Goal: Complete application form

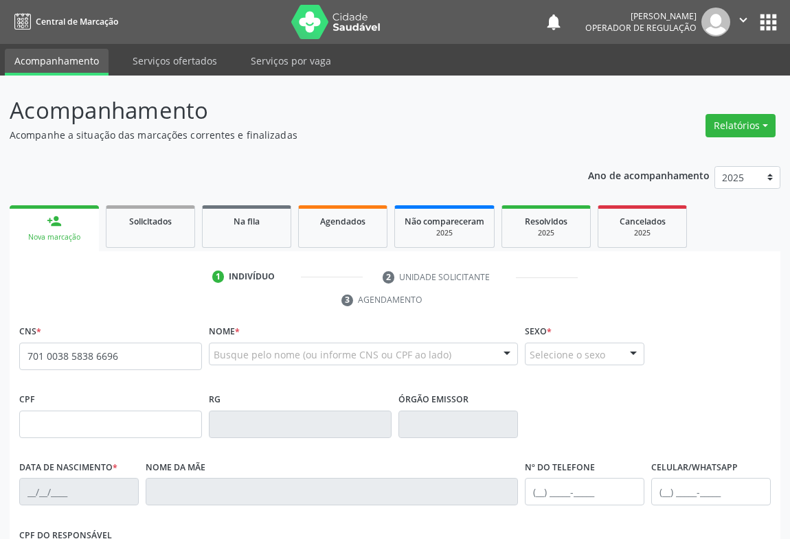
type input "701 0038 5838 6696"
type input "006.809.365-99"
type input "089881929"
type input "[DATE]"
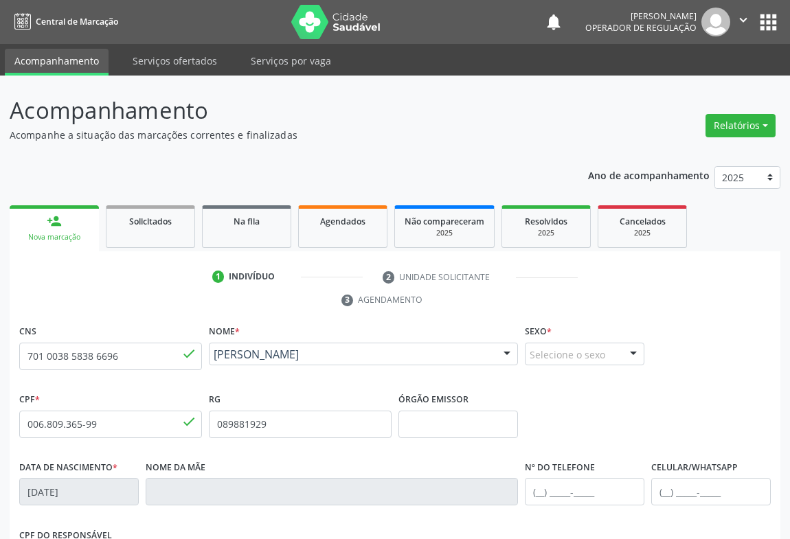
scroll to position [227, 0]
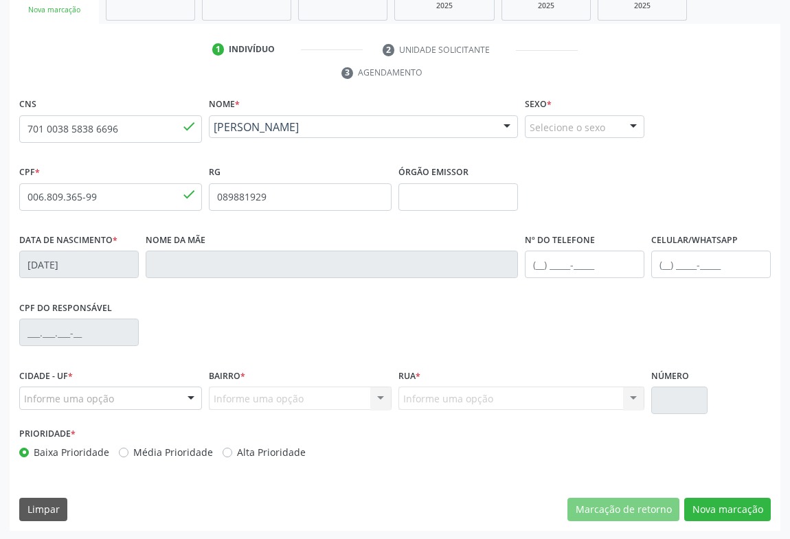
click at [179, 390] on div "Informe uma opção" at bounding box center [110, 398] width 183 height 23
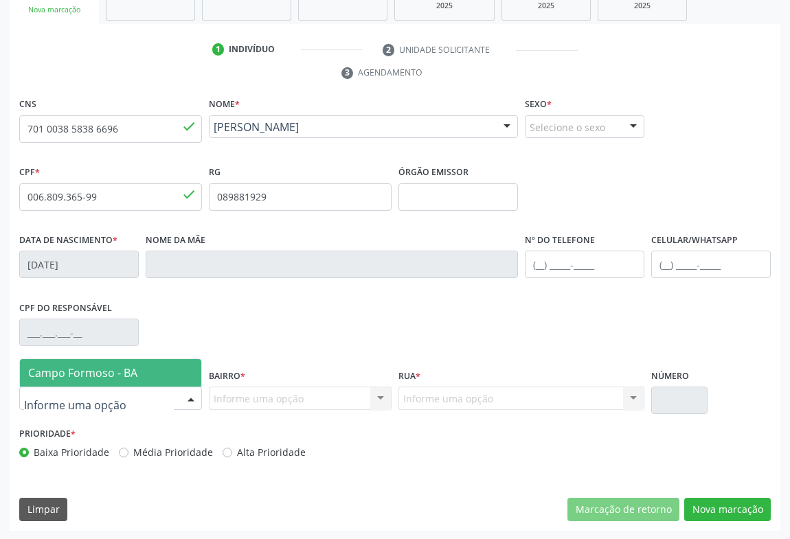
click at [90, 366] on span "Campo Formoso - BA" at bounding box center [82, 373] width 109 height 15
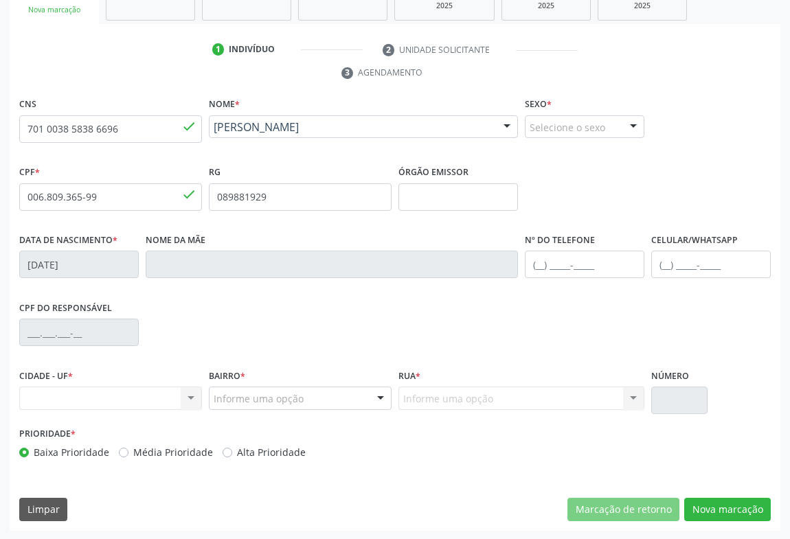
click at [374, 394] on div at bounding box center [380, 399] width 21 height 23
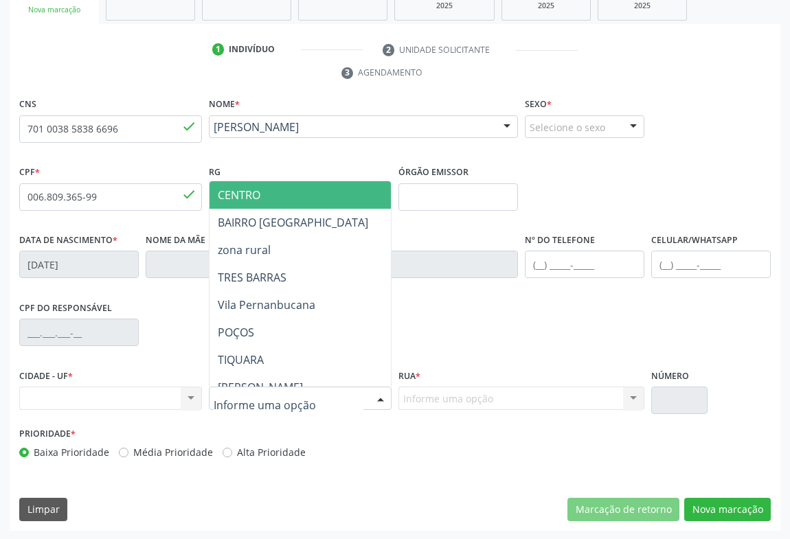
click at [232, 193] on span "CENTRO" at bounding box center [239, 195] width 43 height 15
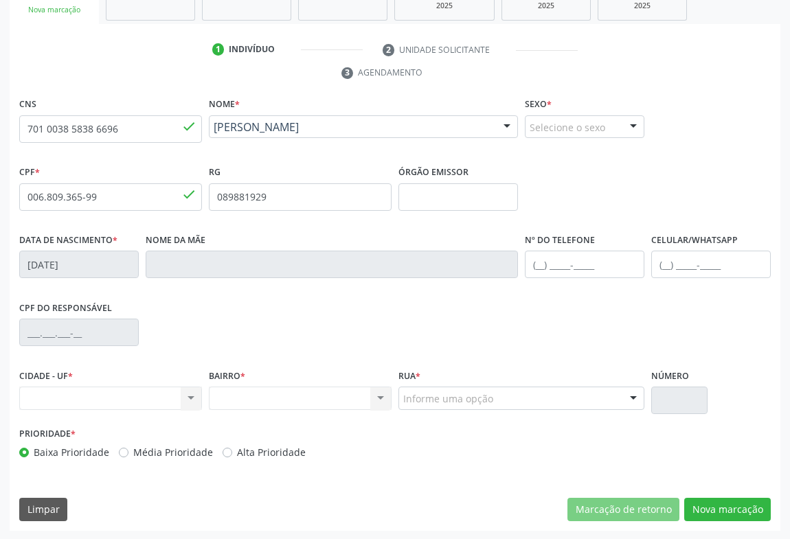
drag, startPoint x: 635, startPoint y: 130, endPoint x: 632, endPoint y: 124, distance: 7.1
click at [634, 129] on div at bounding box center [633, 127] width 21 height 23
click at [548, 172] on span "Feminino" at bounding box center [558, 179] width 48 height 15
click at [187, 393] on div "Nenhum resultado encontrado para: " " Não há nenhuma opção para ser exibida." at bounding box center [110, 398] width 183 height 23
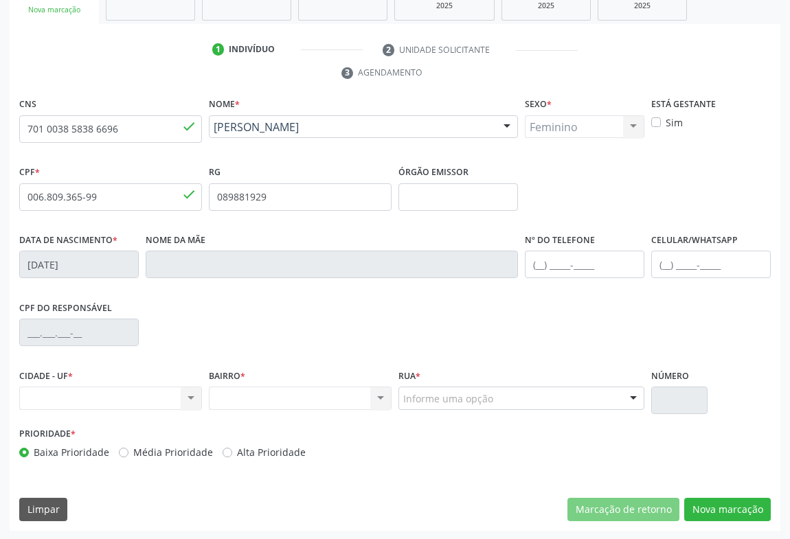
click at [187, 393] on div "Nenhum resultado encontrado para: " " Não há nenhuma opção para ser exibida." at bounding box center [110, 398] width 183 height 23
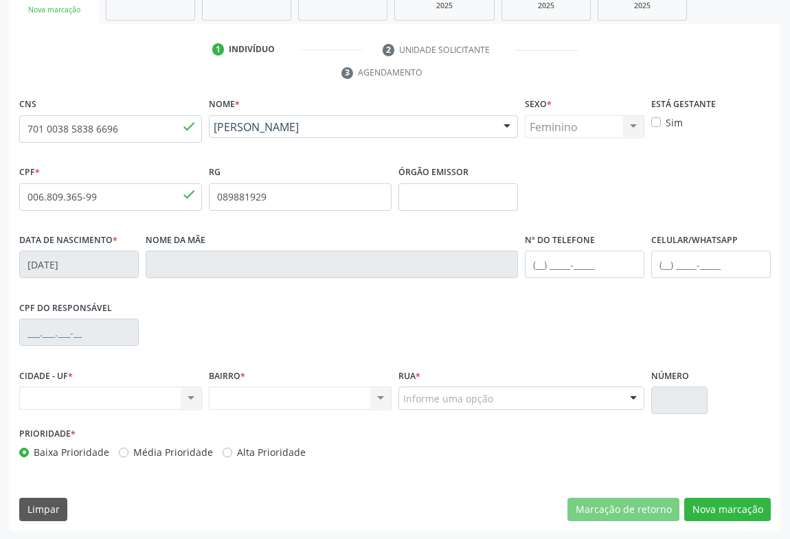
click at [187, 393] on div "Nenhum resultado encontrado para: " " Não há nenhuma opção para ser exibida." at bounding box center [110, 398] width 183 height 23
click at [188, 394] on div "Nenhum resultado encontrado para: " " Não há nenhuma opção para ser exibida." at bounding box center [110, 398] width 183 height 23
click at [186, 394] on div "Nenhum resultado encontrado para: " " Não há nenhuma opção para ser exibida." at bounding box center [110, 398] width 183 height 23
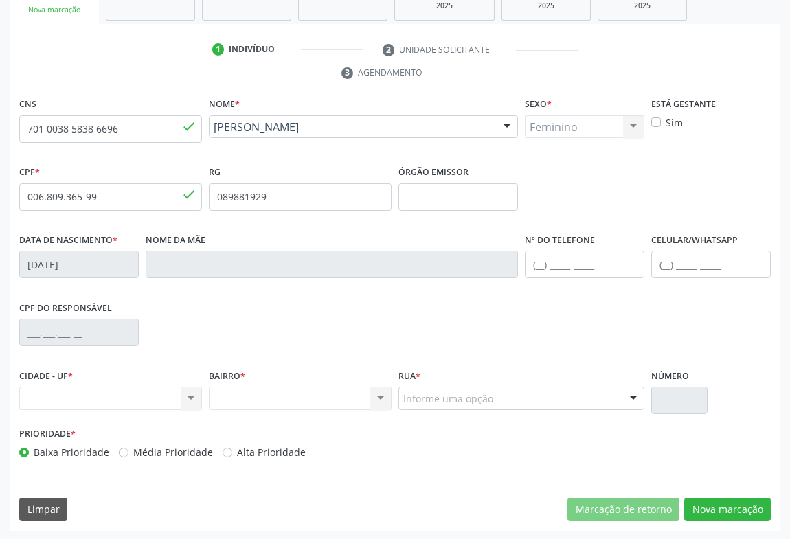
click at [199, 399] on div "Nenhum resultado encontrado para: " " Não há nenhuma opção para ser exibida." at bounding box center [110, 398] width 183 height 23
click at [186, 396] on div "Nenhum resultado encontrado para: " " Não há nenhuma opção para ser exibida." at bounding box center [110, 398] width 183 height 23
drag, startPoint x: 186, startPoint y: 396, endPoint x: 179, endPoint y: 394, distance: 7.0
click at [184, 395] on div "Nenhum resultado encontrado para: " " Não há nenhuma opção para ser exibida." at bounding box center [110, 398] width 183 height 23
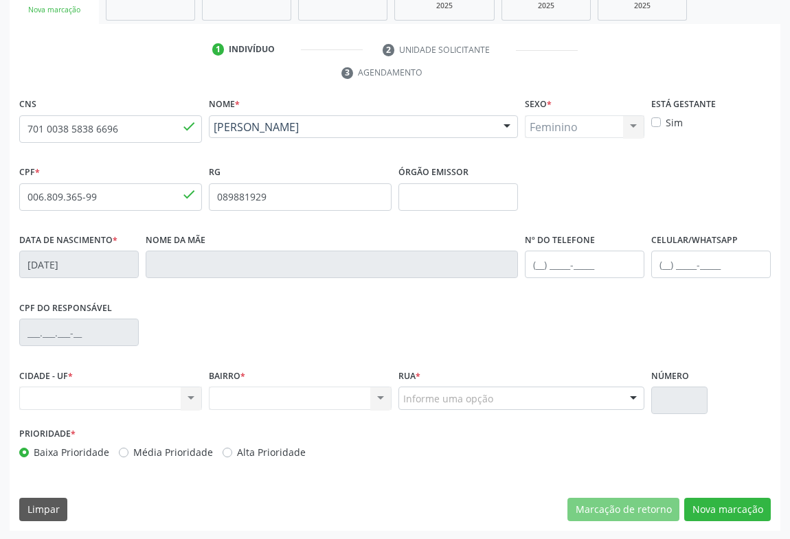
click at [157, 395] on div "Nenhum resultado encontrado para: " " Não há nenhuma opção para ser exibida." at bounding box center [110, 398] width 183 height 23
drag, startPoint x: 157, startPoint y: 395, endPoint x: 165, endPoint y: 394, distance: 7.6
click at [161, 395] on div "Nenhum resultado encontrado para: " " Não há nenhuma opção para ser exibida." at bounding box center [110, 398] width 183 height 23
click at [182, 396] on div "Nenhum resultado encontrado para: " " Não há nenhuma opção para ser exibida." at bounding box center [110, 398] width 183 height 23
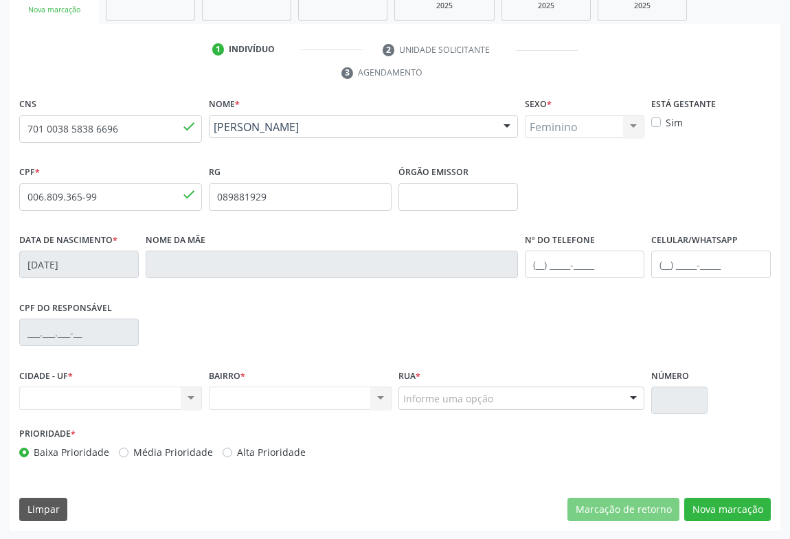
click at [183, 396] on div "Nenhum resultado encontrado para: " " Não há nenhuma opção para ser exibida." at bounding box center [110, 398] width 183 height 23
drag, startPoint x: 183, startPoint y: 396, endPoint x: 194, endPoint y: 392, distance: 11.1
click at [194, 392] on div "Nenhum resultado encontrado para: " " Não há nenhuma opção para ser exibida." at bounding box center [110, 398] width 183 height 23
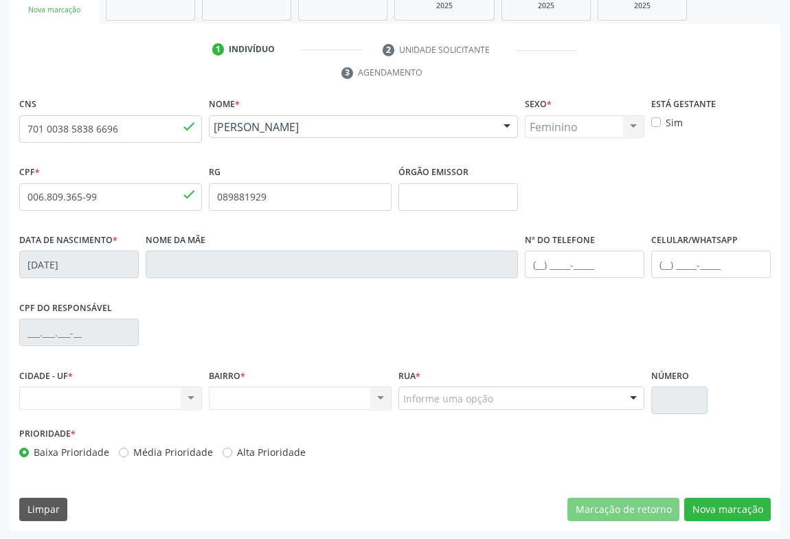
click at [194, 392] on div "Nenhum resultado encontrado para: " " Não há nenhuma opção para ser exibida." at bounding box center [110, 398] width 183 height 23
click at [544, 290] on div "Nº do Telefone" at bounding box center [585, 264] width 126 height 68
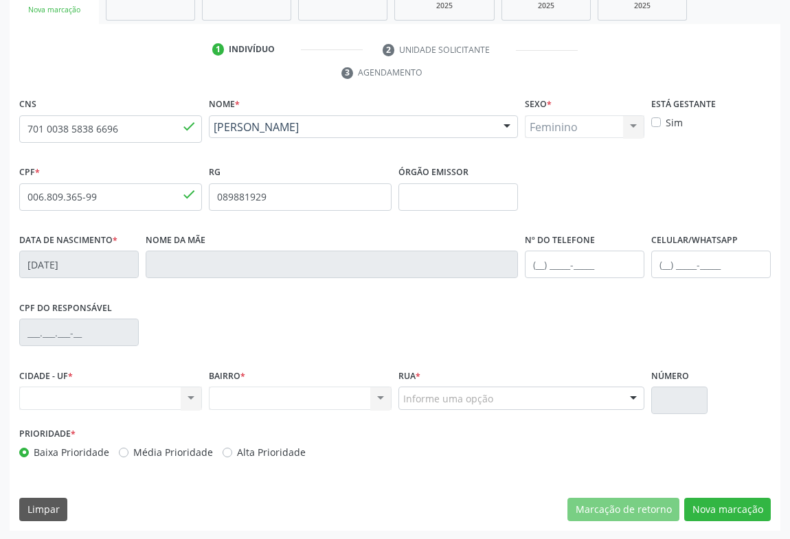
click at [544, 290] on div "Nº do Telefone" at bounding box center [585, 264] width 126 height 68
click at [541, 291] on div "Nº do Telefone" at bounding box center [585, 264] width 126 height 68
drag, startPoint x: 21, startPoint y: 128, endPoint x: 183, endPoint y: 124, distance: 162.2
click at [185, 123] on input "701 0038 5838 6696" at bounding box center [110, 128] width 183 height 27
